Goal: Find specific page/section: Find specific page/section

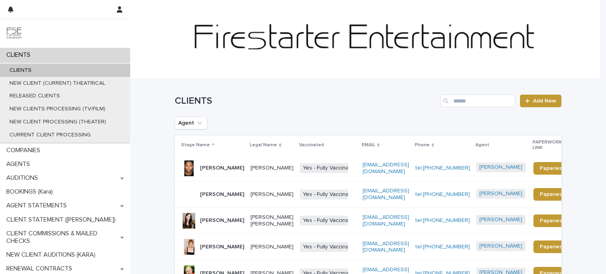
click at [85, 54] on div "CLIENTS" at bounding box center [65, 55] width 130 height 14
click at [459, 101] on input "Search" at bounding box center [477, 101] width 75 height 13
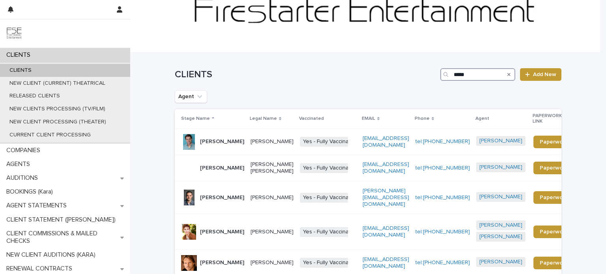
scroll to position [39, 0]
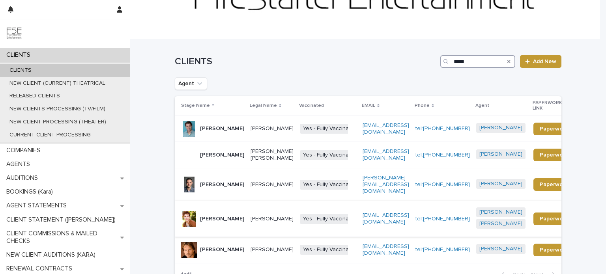
type input "****"
click at [223, 226] on div "[PERSON_NAME]" at bounding box center [212, 219] width 63 height 16
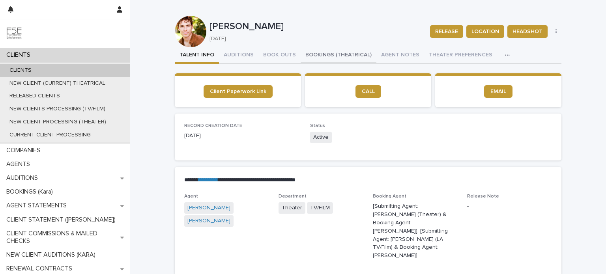
click at [325, 51] on button "BOOKINGS (THEATRICAL)" at bounding box center [339, 55] width 76 height 17
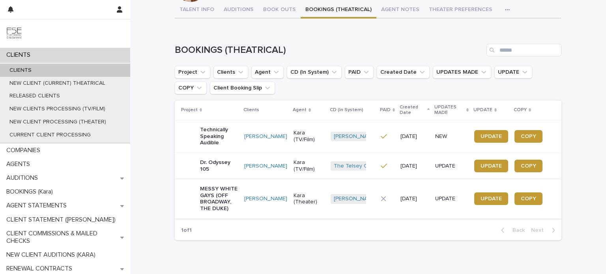
scroll to position [72, 0]
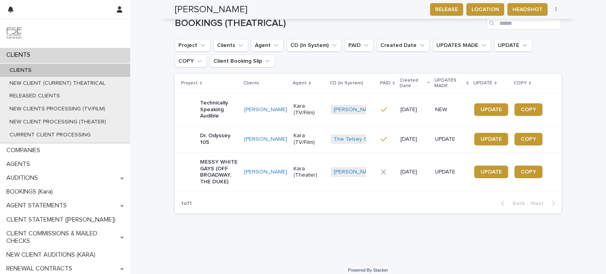
click at [241, 162] on td "MESSY WHITE GAYS (OFF BROADWAY, THE DUKE)" at bounding box center [208, 171] width 66 height 39
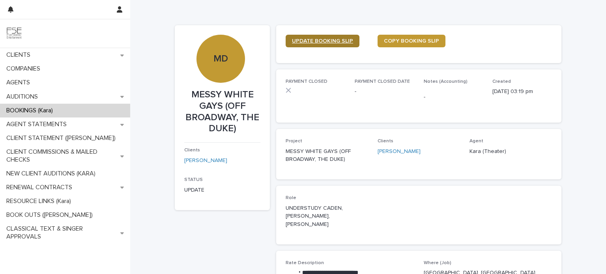
click at [318, 41] on span "UPDATE BOOKING SLIP" at bounding box center [322, 41] width 61 height 6
